Goal: Task Accomplishment & Management: Manage account settings

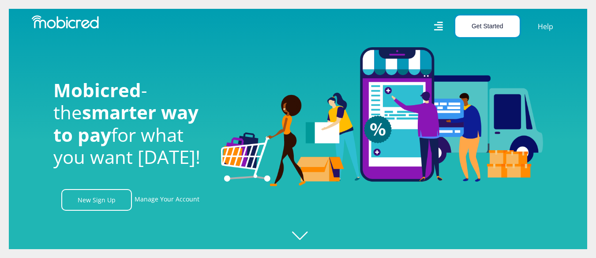
click at [483, 30] on button "Get Started" at bounding box center [487, 26] width 64 height 22
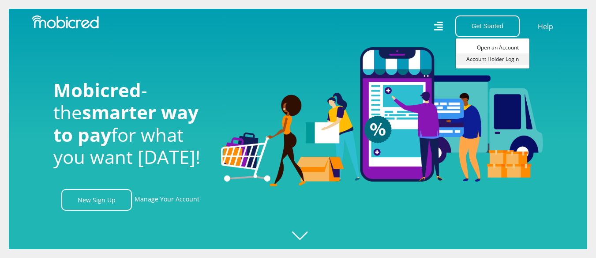
click at [478, 56] on link "Account Holder Login" at bounding box center [493, 58] width 74 height 11
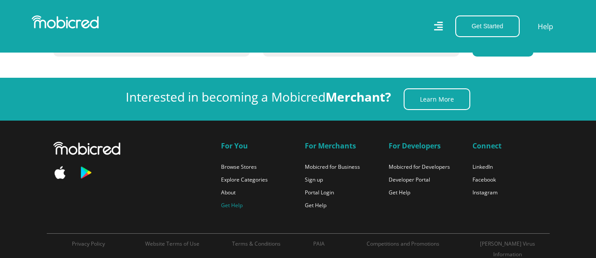
click at [229, 201] on link "Get Help" at bounding box center [232, 205] width 22 height 8
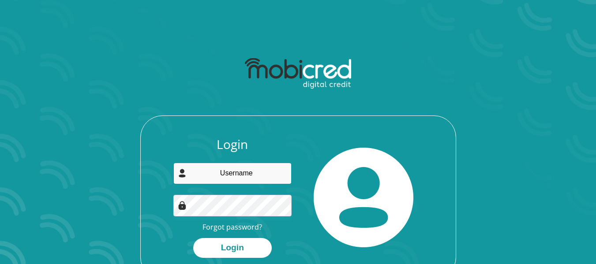
click at [230, 179] on input "email" at bounding box center [232, 174] width 118 height 22
type input "molefe.ntamo@gmail.com"
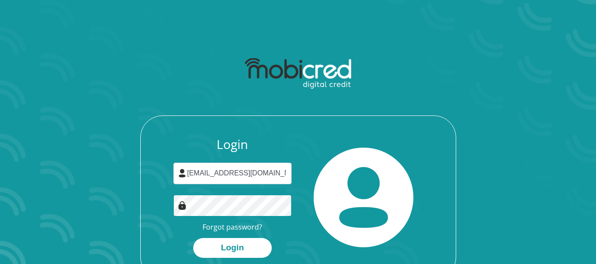
click at [193, 238] on button "Login" at bounding box center [232, 248] width 79 height 20
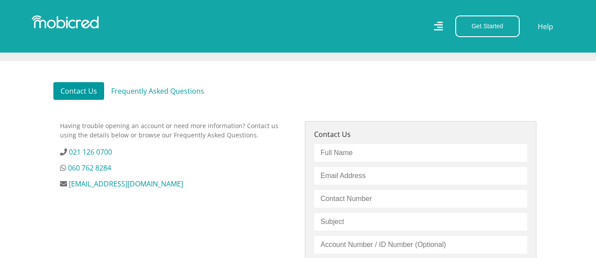
scroll to position [235, 0]
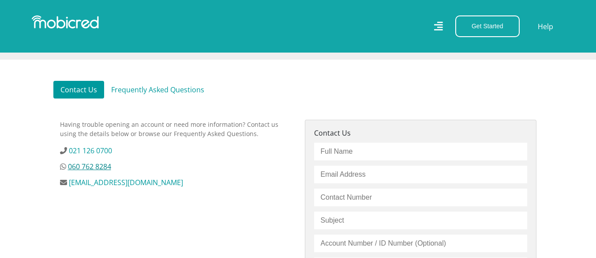
click at [91, 166] on link "060 762 8284" at bounding box center [89, 167] width 43 height 10
